Goal: Task Accomplishment & Management: Use online tool/utility

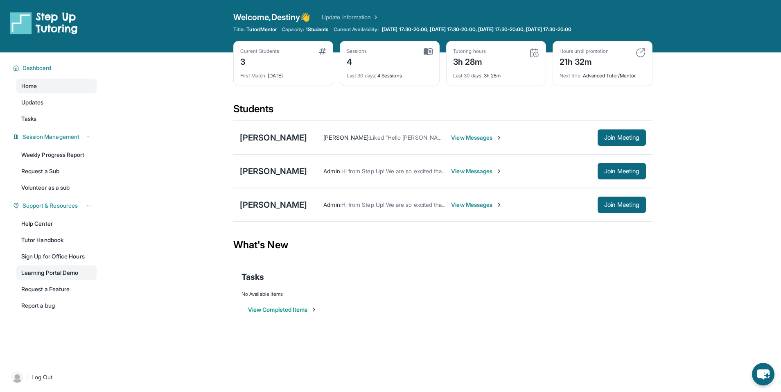
click at [57, 271] on link "Learning Portal Demo" at bounding box center [56, 272] width 80 height 15
click at [760, 376] on icon "chat-button" at bounding box center [763, 374] width 13 height 10
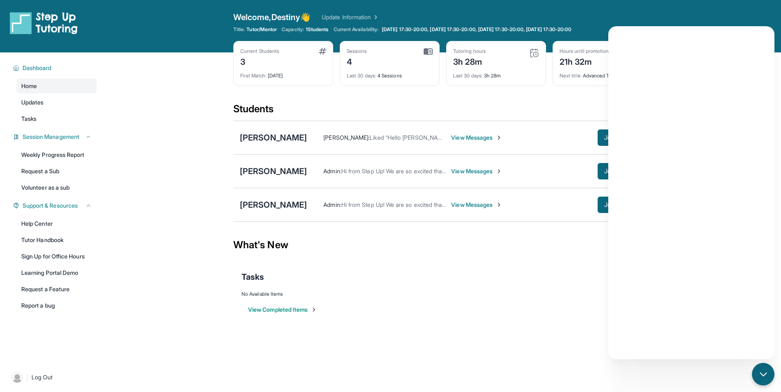
click at [568, 306] on div "View Completed Items" at bounding box center [443, 309] width 403 height 25
click at [759, 373] on icon "chat-button" at bounding box center [764, 374] width 11 height 11
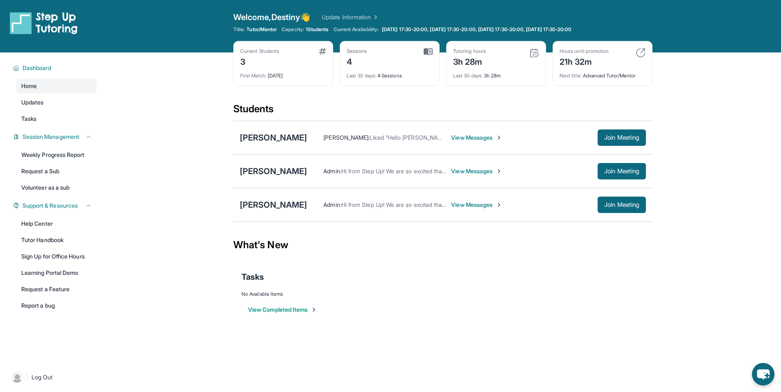
click at [571, 295] on div "No Available Items" at bounding box center [443, 294] width 403 height 7
click at [426, 102] on div "Current Students 3 First Match : [DATE] Sessions 4 Last 30 days : 4 Sessions Tu…" at bounding box center [442, 71] width 419 height 61
click at [345, 260] on div "What's New" at bounding box center [442, 245] width 419 height 36
click at [464, 211] on div "Admin : Hi from Step Up! We are so excited that you are matched with one anothe…" at bounding box center [476, 205] width 339 height 16
click at [461, 202] on span "View Messages" at bounding box center [476, 205] width 51 height 8
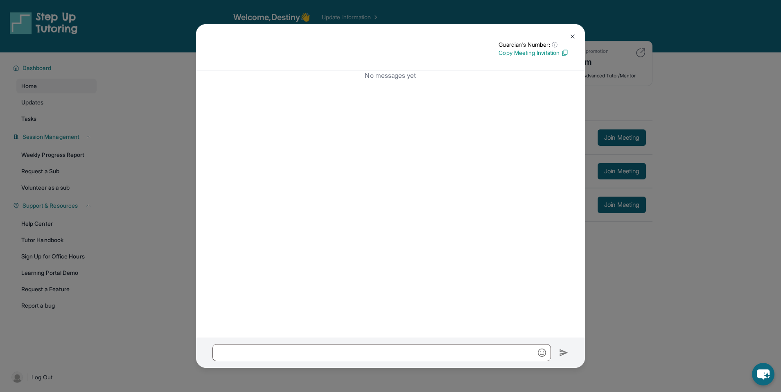
click at [571, 39] on img at bounding box center [573, 36] width 7 height 7
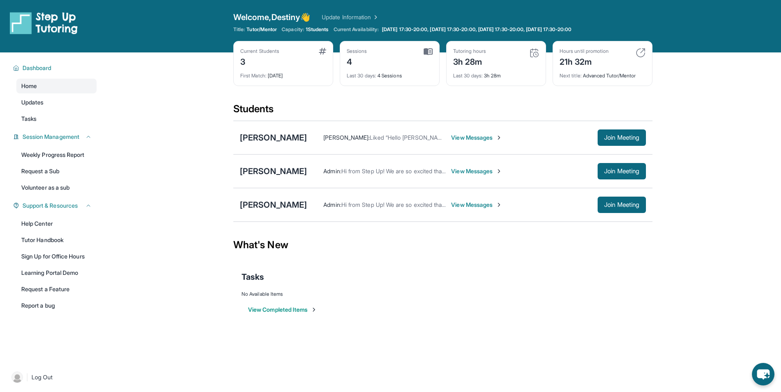
click at [455, 135] on span "View Messages" at bounding box center [476, 138] width 51 height 8
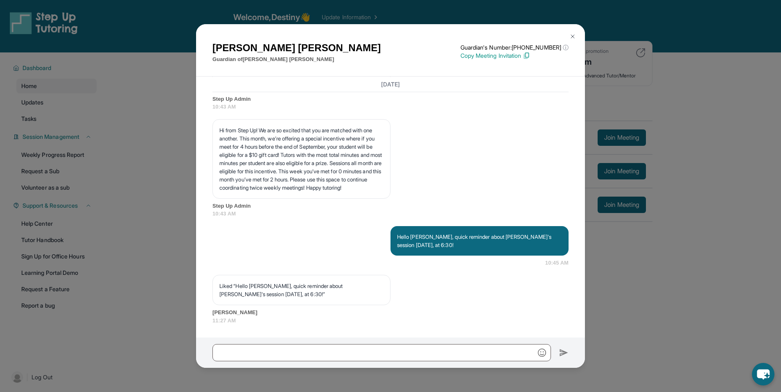
scroll to position [2123, 0]
click at [572, 35] on img at bounding box center [573, 36] width 7 height 7
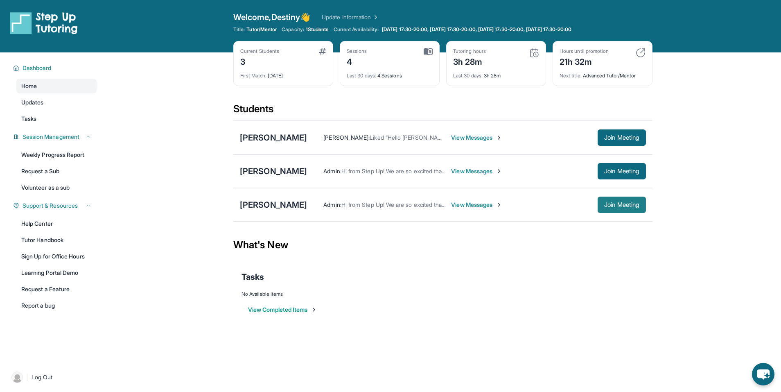
click at [619, 203] on span "Join Meeting" at bounding box center [622, 204] width 35 height 5
